Goal: Information Seeking & Learning: Learn about a topic

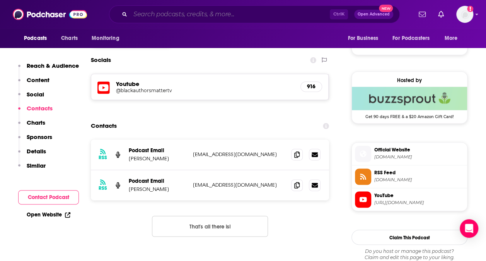
click at [167, 17] on input "Search podcasts, credits, & more..." at bounding box center [230, 14] width 200 height 12
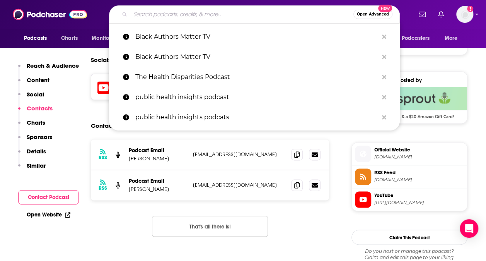
type input "h"
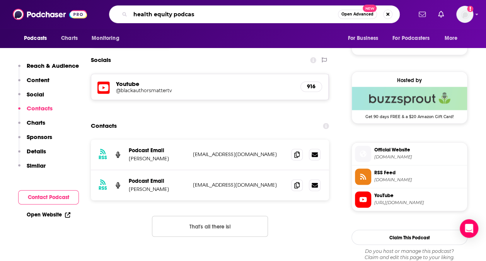
type input "health equity podcast"
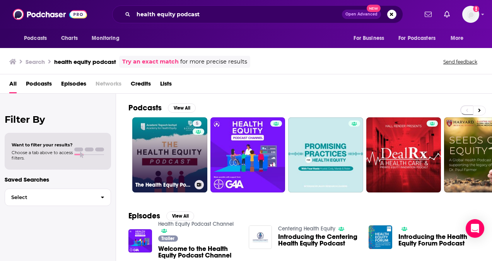
click at [171, 151] on link "5 The Health Equity Podcast" at bounding box center [169, 154] width 75 height 75
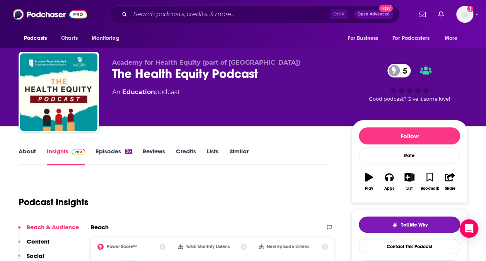
click at [19, 146] on div "About Insights Episodes 36 Reviews Credits Lists Similar" at bounding box center [174, 155] width 311 height 19
click at [26, 155] on link "About" at bounding box center [27, 156] width 17 height 18
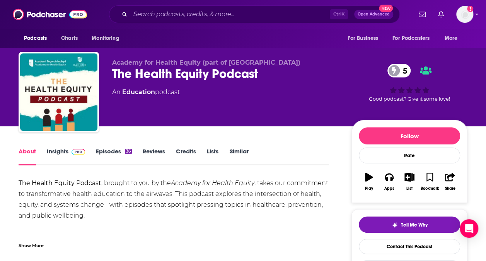
click at [55, 148] on link "Insights" at bounding box center [66, 156] width 38 height 18
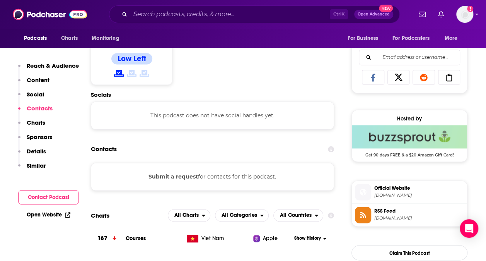
scroll to position [485, 0]
click at [188, 174] on button "Submit a request" at bounding box center [174, 176] width 50 height 9
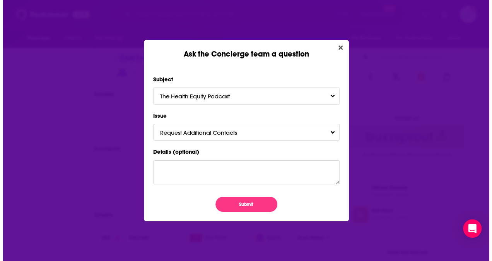
scroll to position [0, 0]
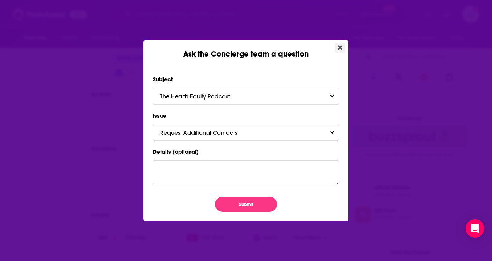
click at [344, 46] on button "Close" at bounding box center [340, 48] width 10 height 10
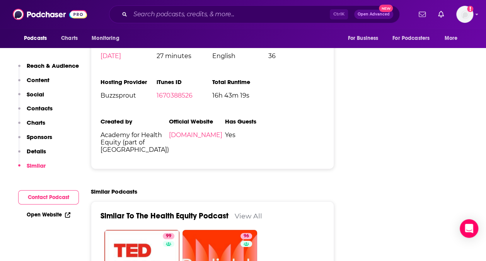
scroll to position [836, 0]
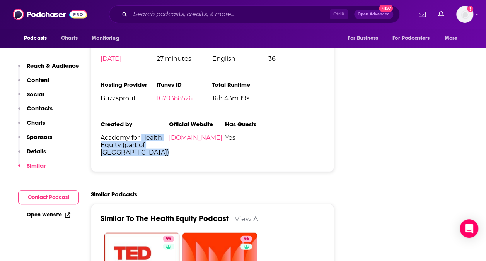
drag, startPoint x: 305, startPoint y: 124, endPoint x: 271, endPoint y: 103, distance: 39.9
click at [169, 134] on span "Academy for Health Equity (part of [GEOGRAPHIC_DATA])" at bounding box center [135, 145] width 68 height 22
drag, startPoint x: 271, startPoint y: 103, endPoint x: 244, endPoint y: 144, distance: 49.2
click at [244, 144] on ul "Podcast Status Active Release Period Monthly Explicit No First Episode [DATE] L…" at bounding box center [213, 82] width 224 height 160
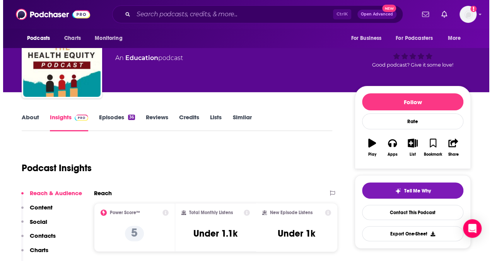
scroll to position [0, 0]
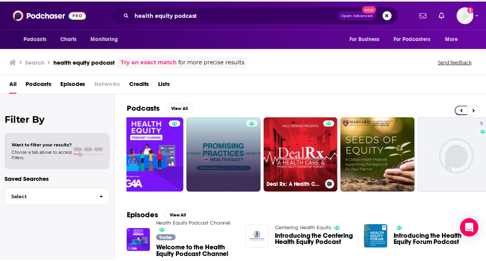
scroll to position [0, 103]
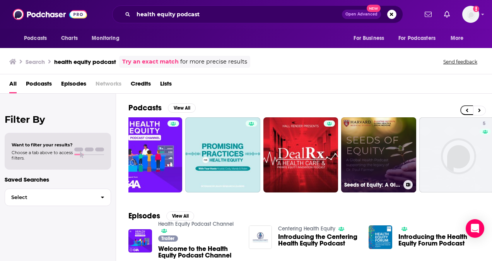
click at [376, 161] on link "Seeds of Equity: A Global Health Podcast" at bounding box center [378, 154] width 75 height 75
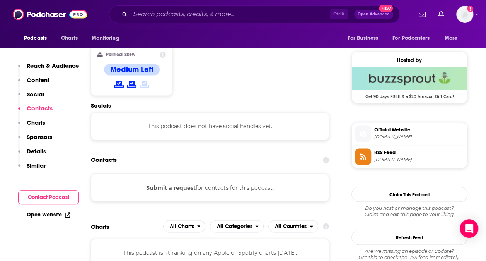
scroll to position [506, 0]
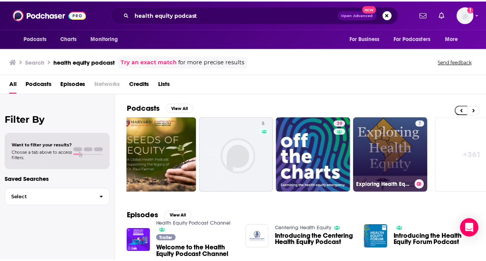
scroll to position [0, 347]
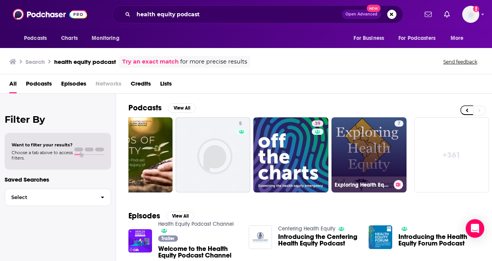
click at [379, 145] on link "7 Exploring Health Equity" at bounding box center [368, 154] width 75 height 75
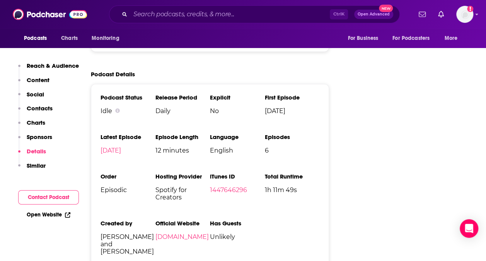
scroll to position [945, 0]
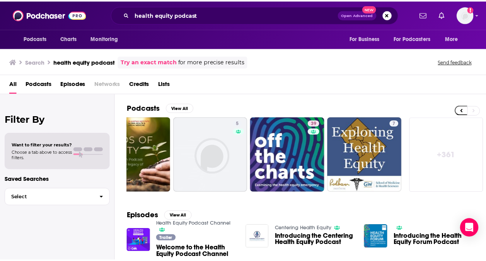
scroll to position [19, 0]
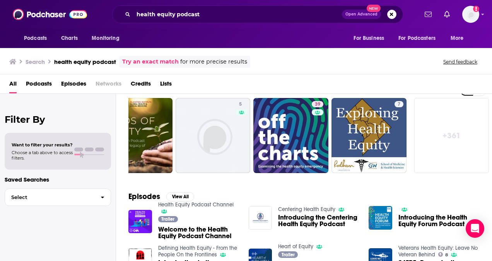
click at [296, 214] on span "Introducing the Centering Health Equity Podcast" at bounding box center [318, 220] width 81 height 13
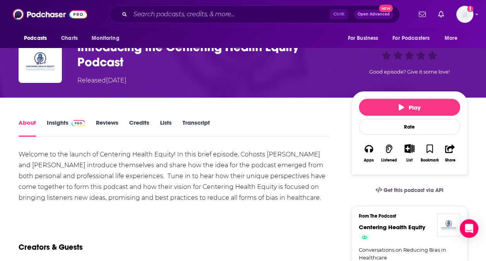
scroll to position [51, 0]
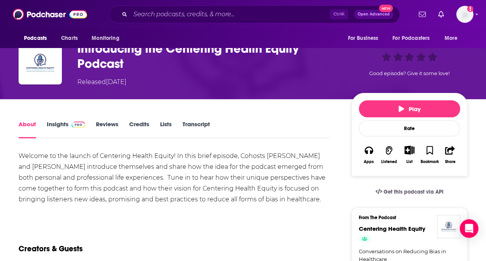
click at [67, 123] on link "Insights" at bounding box center [66, 129] width 38 height 18
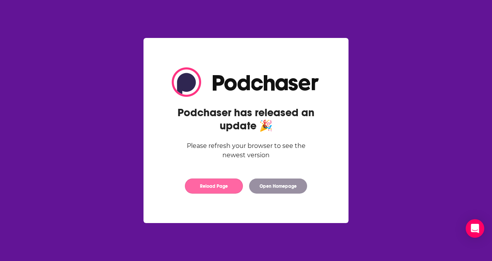
click at [211, 187] on button "Reload Page" at bounding box center [214, 185] width 58 height 15
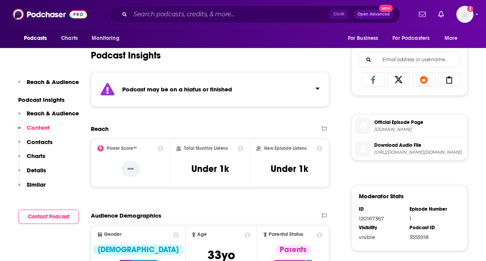
scroll to position [331, 0]
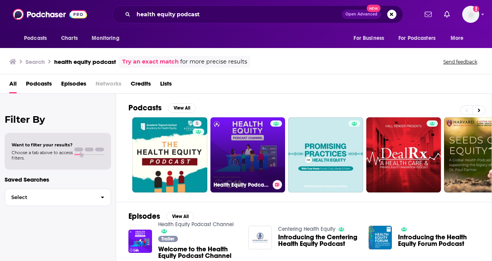
click at [245, 143] on link "Health Equity Podcast Channel" at bounding box center [247, 154] width 75 height 75
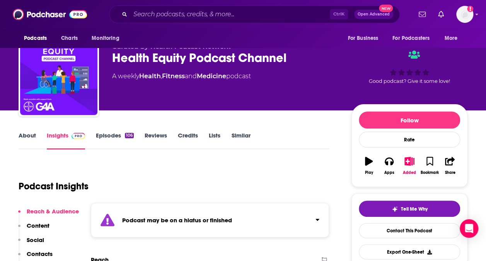
scroll to position [16, 0]
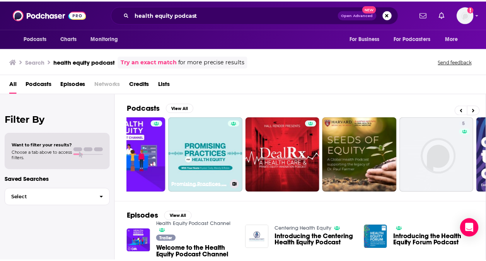
scroll to position [0, 121]
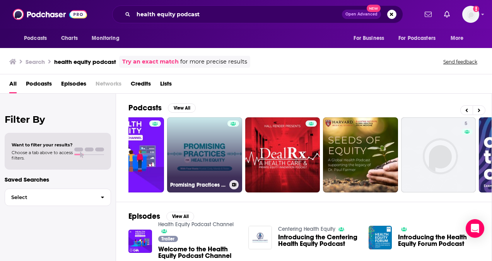
click at [212, 149] on link "Promising Practices for Health Equity Podcast" at bounding box center [204, 154] width 75 height 75
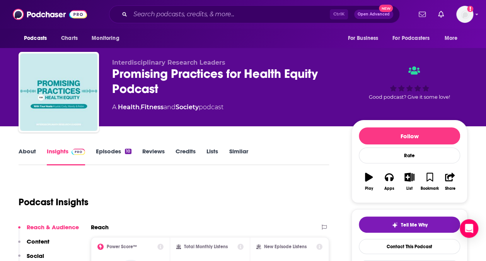
click at [26, 148] on link "About" at bounding box center [27, 156] width 17 height 18
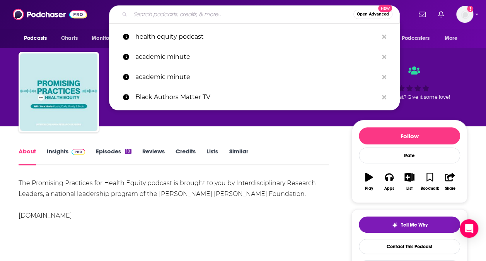
click at [181, 17] on input "Search podcasts, credits, & more..." at bounding box center [241, 14] width 223 height 12
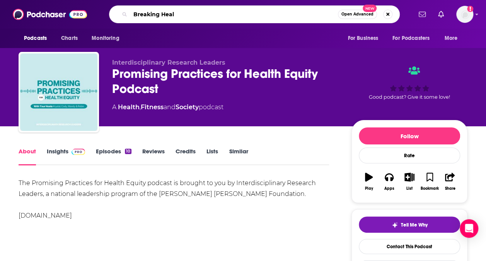
type input "Breaking Healt"
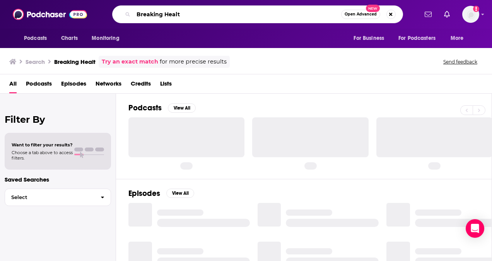
click at [181, 17] on input "Breaking Healt" at bounding box center [237, 14] width 208 height 12
click at [185, 16] on input "Breaking Healt" at bounding box center [237, 14] width 208 height 12
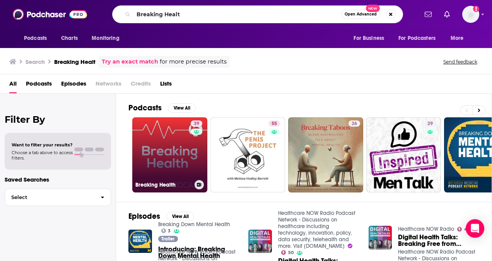
click at [170, 155] on link "39 Breaking Health" at bounding box center [169, 154] width 75 height 75
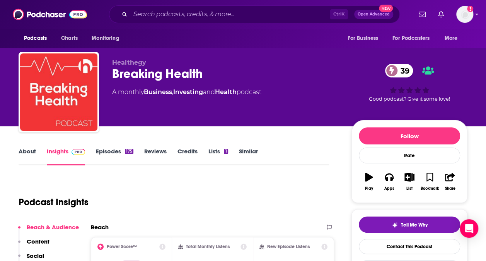
click at [24, 151] on link "About" at bounding box center [27, 156] width 17 height 18
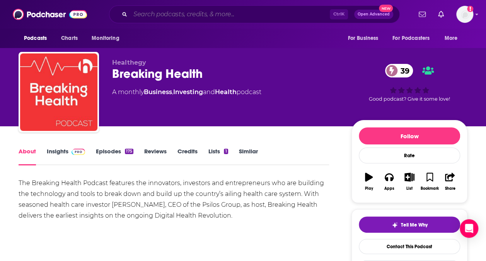
click at [142, 17] on input "Search podcasts, credits, & more..." at bounding box center [230, 14] width 200 height 12
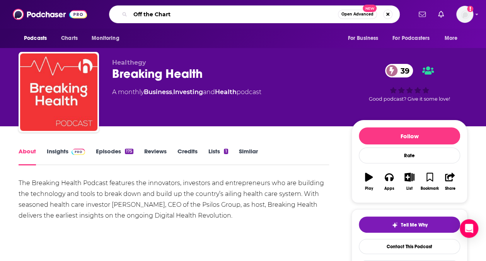
type input "Off the Charts"
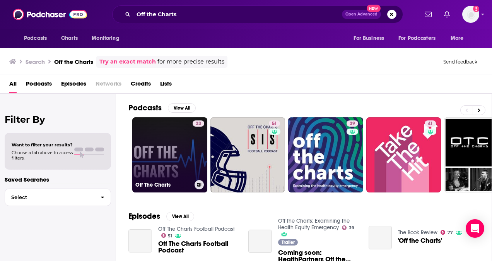
click at [161, 150] on link "33 Off The Charts" at bounding box center [169, 154] width 75 height 75
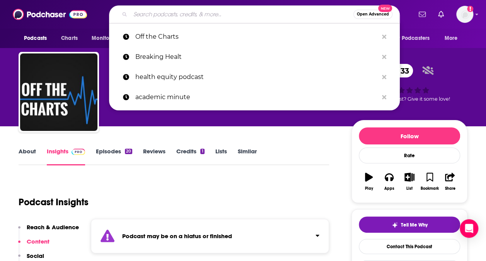
click at [203, 15] on input "Search podcasts, credits, & more..." at bounding box center [241, 14] width 223 height 12
paste input "Beyond Clinical Walls"
type input "Beyond Clinical Walls"
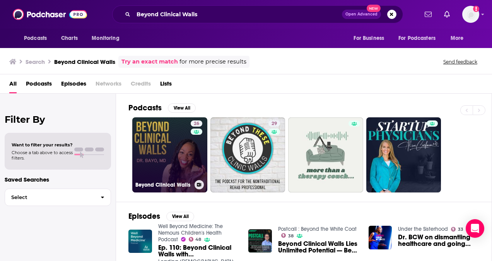
click at [164, 148] on link "26 Beyond Clinical Walls" at bounding box center [169, 154] width 75 height 75
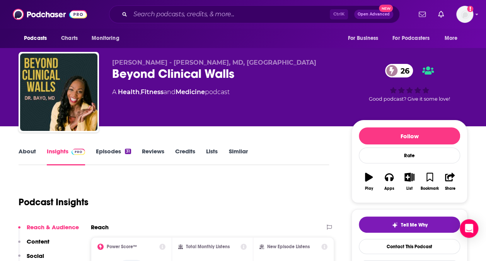
click at [30, 152] on link "About" at bounding box center [27, 156] width 17 height 18
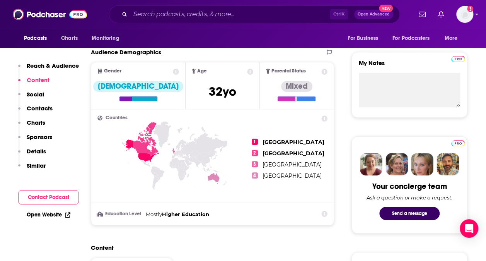
scroll to position [259, 0]
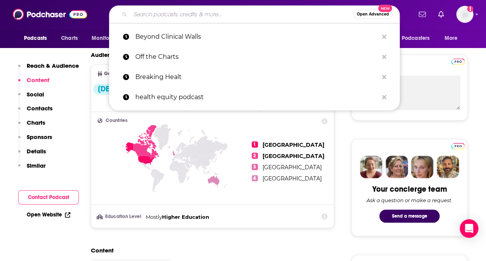
click at [152, 17] on input "Search podcasts, credits, & more..." at bounding box center [241, 14] width 223 height 12
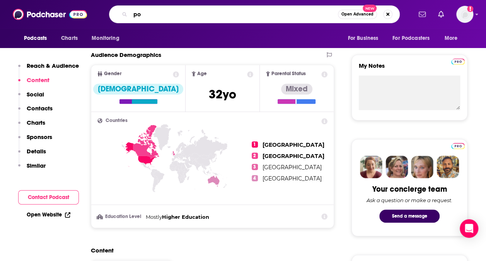
type input "p"
type input "justice"
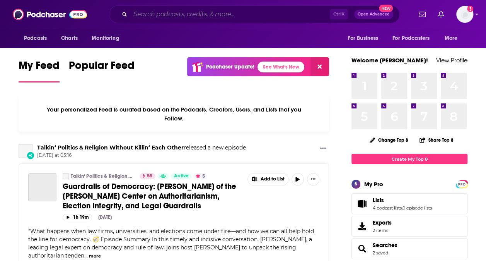
click at [141, 14] on input "Search podcasts, credits, & more..." at bounding box center [230, 14] width 200 height 12
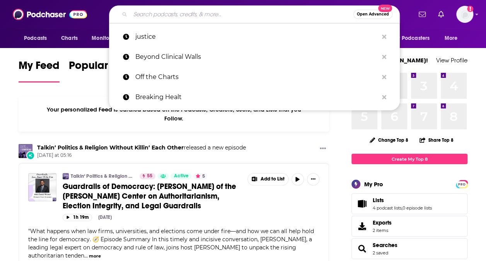
paste input "Defining Health Equity"
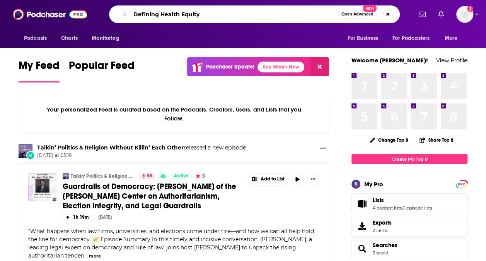
type input "Defining Health Equity"
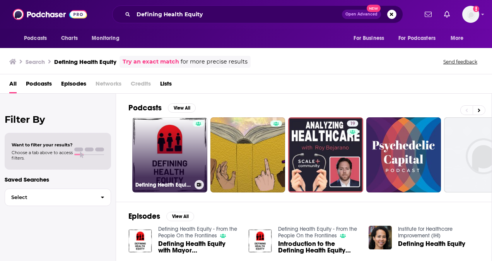
click at [169, 154] on link "Defining Health Equity - From the People On the Frontlines" at bounding box center [169, 154] width 75 height 75
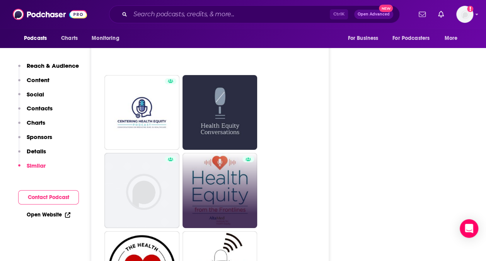
scroll to position [1139, 0]
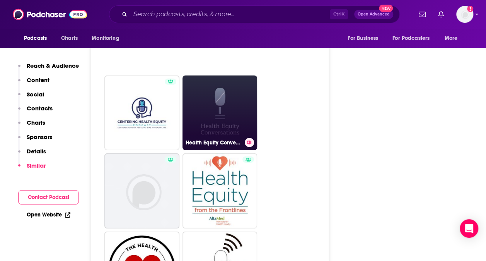
click at [207, 103] on link "Health Equity Conversations" at bounding box center [220, 112] width 75 height 75
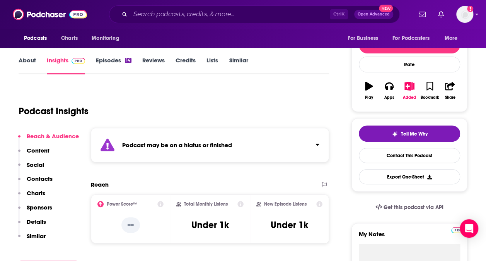
scroll to position [91, 0]
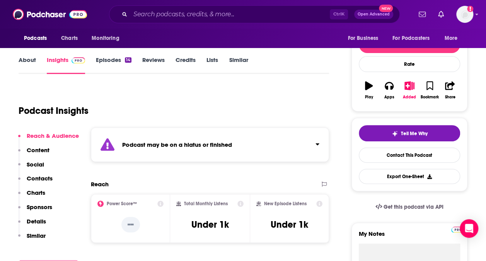
type input "https://www.podchaser.com/podcasts/defining-health-equity-from-th-4877602"
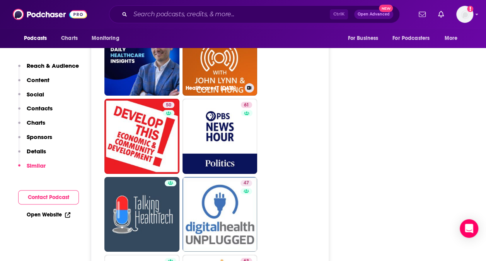
scroll to position [1382, 0]
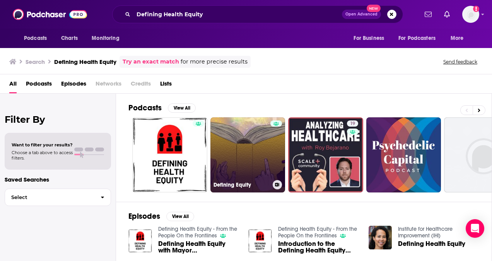
click at [260, 151] on link "Defining Equity" at bounding box center [247, 154] width 75 height 75
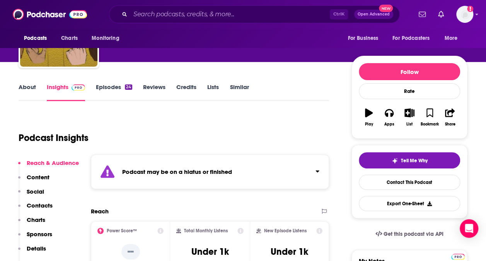
scroll to position [62, 0]
